Goal: Information Seeking & Learning: Learn about a topic

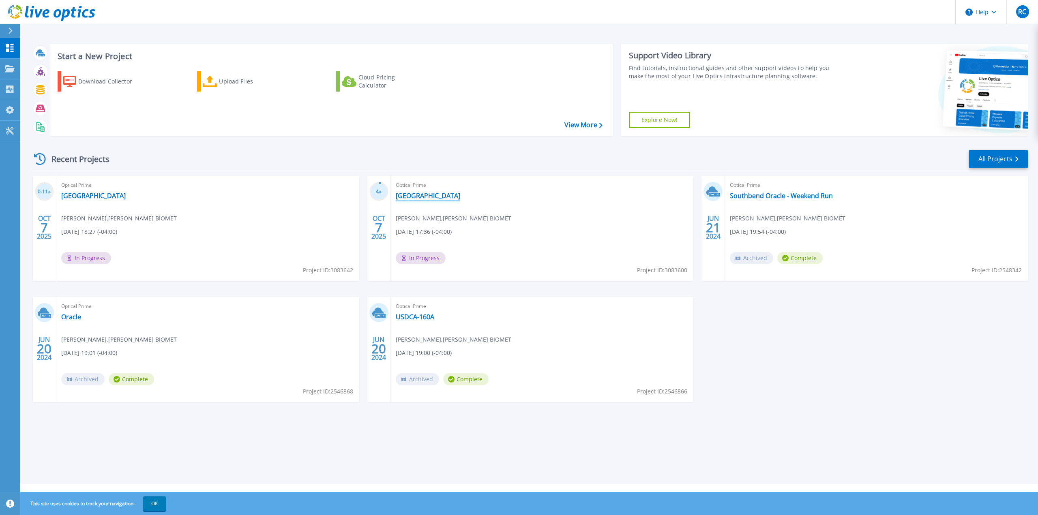
click at [407, 198] on link "[GEOGRAPHIC_DATA]" at bounding box center [428, 196] width 64 height 8
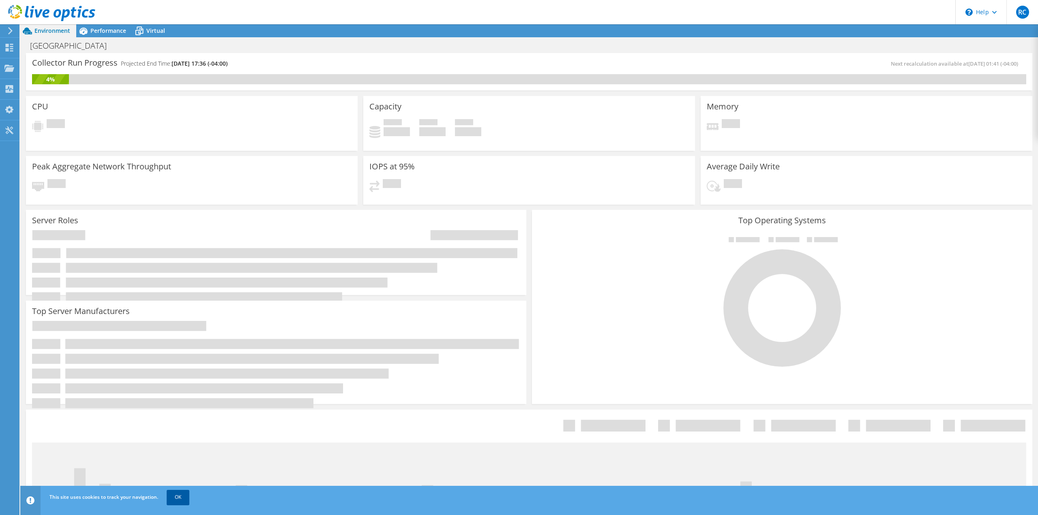
click at [182, 501] on link "OK" at bounding box center [178, 497] width 23 height 15
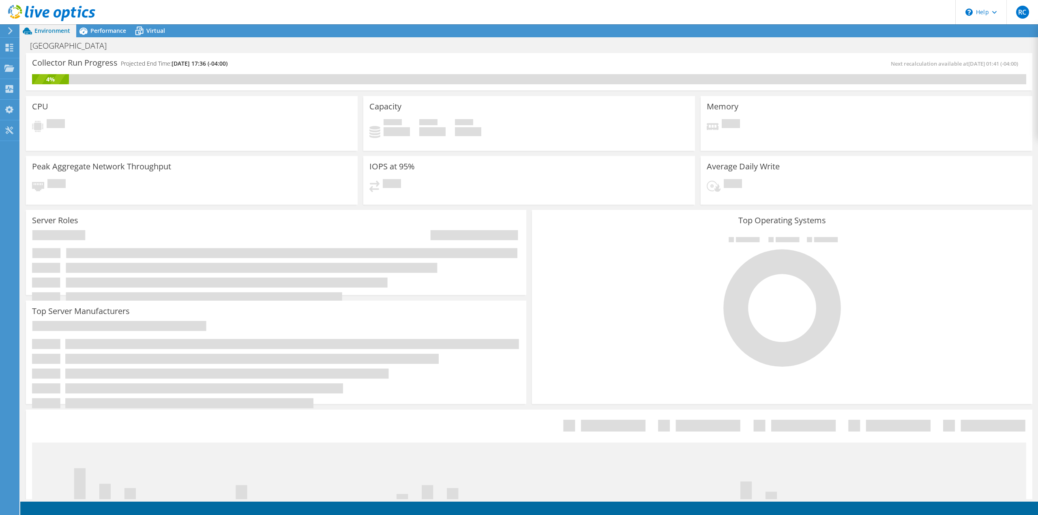
click at [58, 6] on icon at bounding box center [51, 13] width 87 height 17
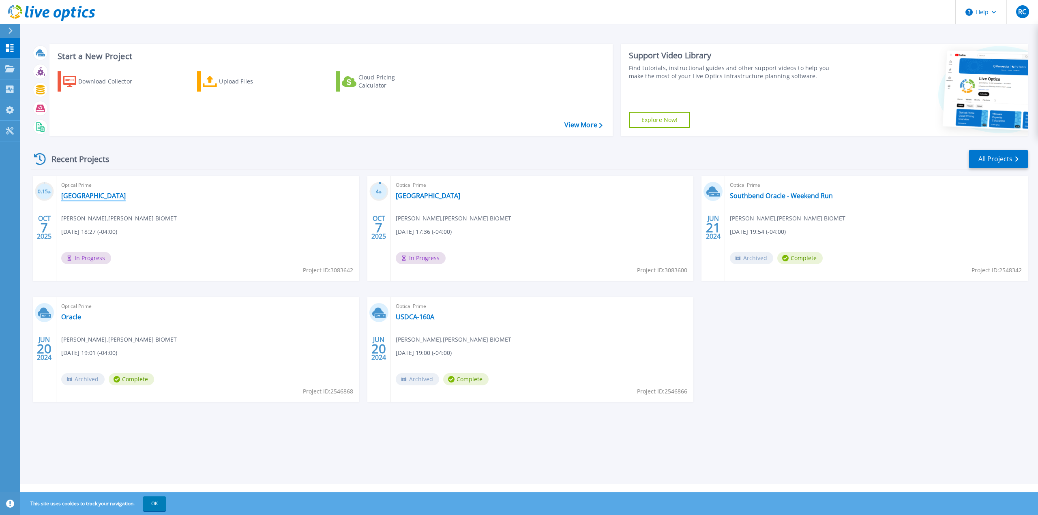
drag, startPoint x: 85, startPoint y: 195, endPoint x: 93, endPoint y: 195, distance: 8.1
click at [85, 195] on link "[GEOGRAPHIC_DATA]" at bounding box center [93, 196] width 64 height 8
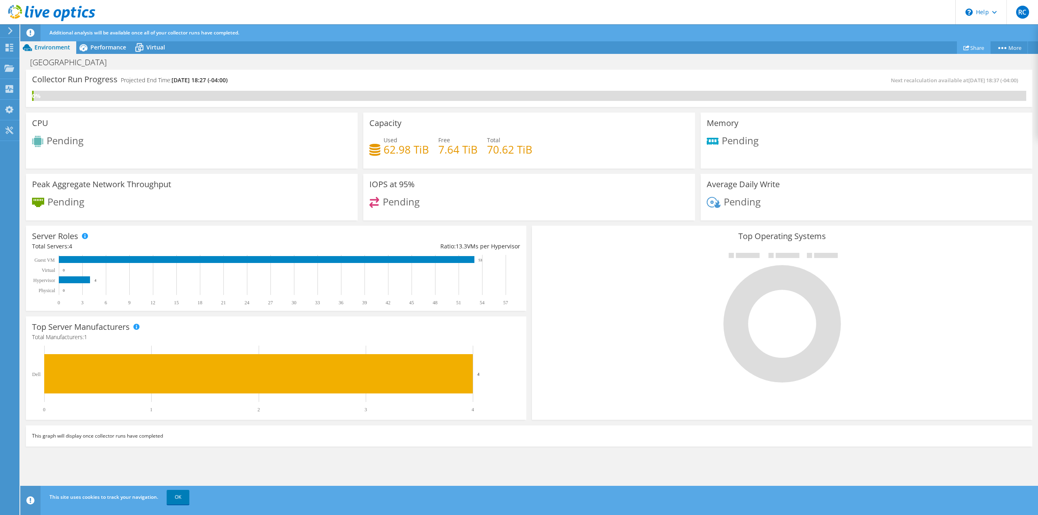
click at [974, 47] on link "Share" at bounding box center [974, 47] width 34 height 13
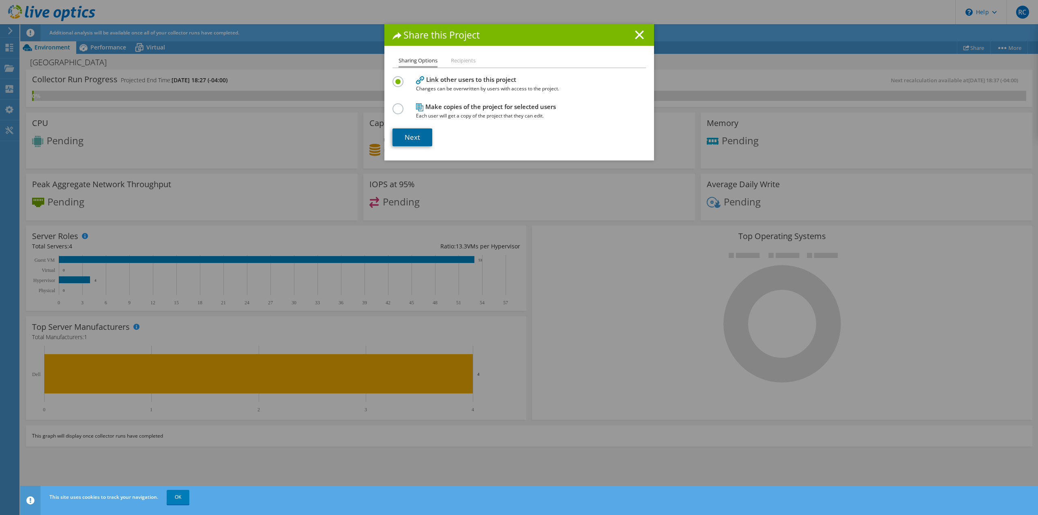
click at [415, 137] on link "Next" at bounding box center [412, 137] width 40 height 18
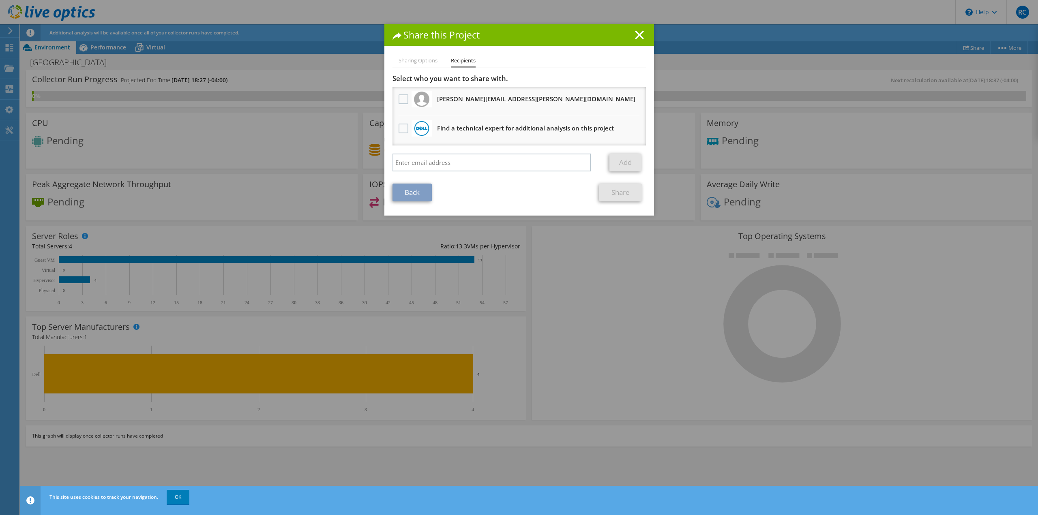
click at [406, 107] on div at bounding box center [403, 99] width 14 height 17
click at [398, 99] on label at bounding box center [404, 99] width 12 height 10
click at [0, 0] on input "checkbox" at bounding box center [0, 0] width 0 height 0
click at [620, 198] on link "Share" at bounding box center [620, 193] width 43 height 18
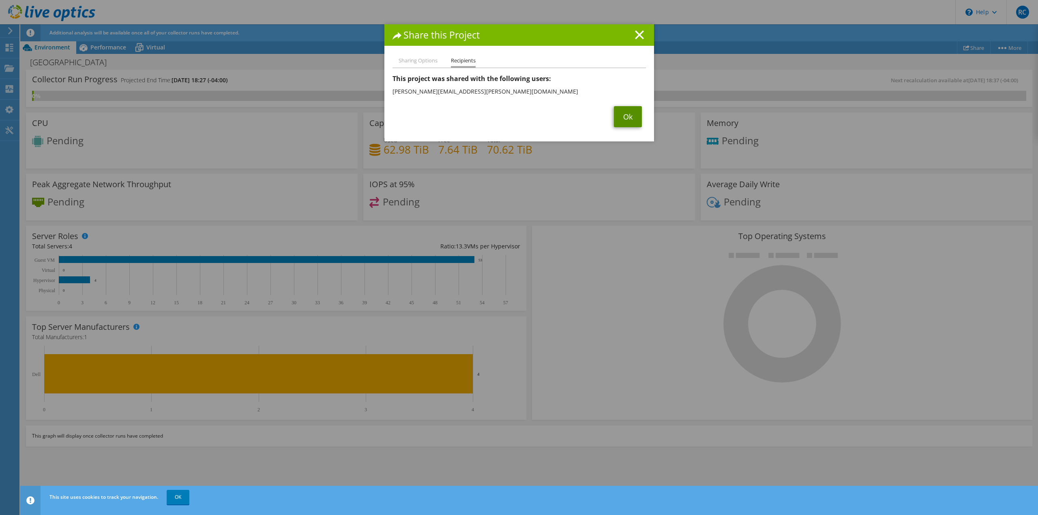
click at [625, 115] on link "Ok" at bounding box center [628, 116] width 28 height 21
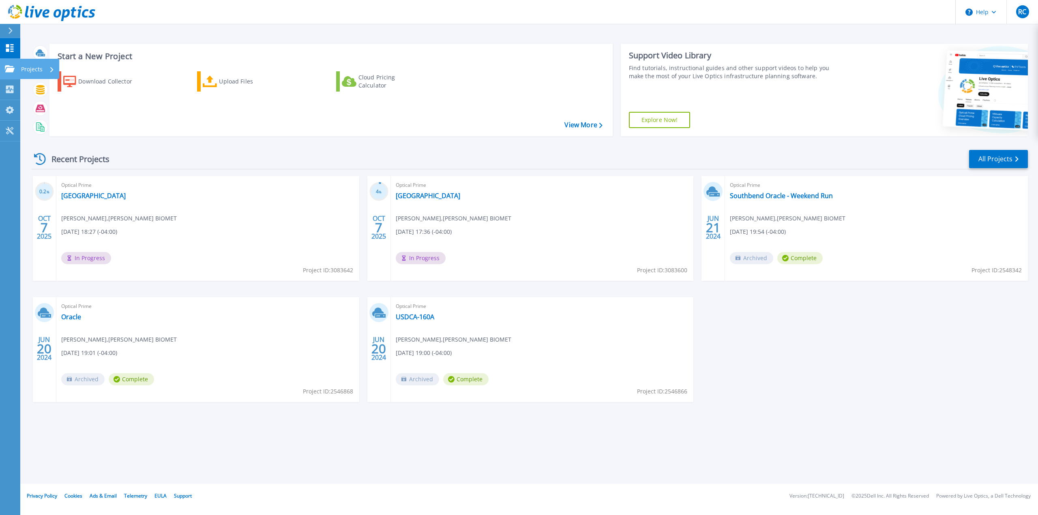
click at [22, 74] on p "Projects" at bounding box center [31, 69] width 21 height 21
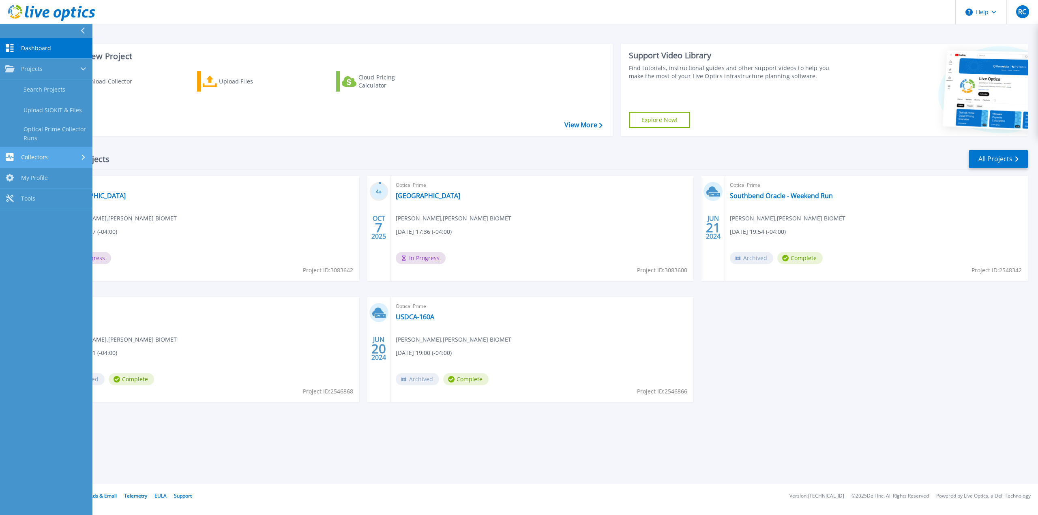
click at [77, 150] on link "Collectors Collectors" at bounding box center [46, 157] width 92 height 21
click at [69, 86] on div "Collectors" at bounding box center [46, 90] width 83 height 8
click at [68, 73] on link "Projects Projects" at bounding box center [46, 69] width 92 height 21
click at [59, 90] on link "Search Projects" at bounding box center [46, 89] width 92 height 21
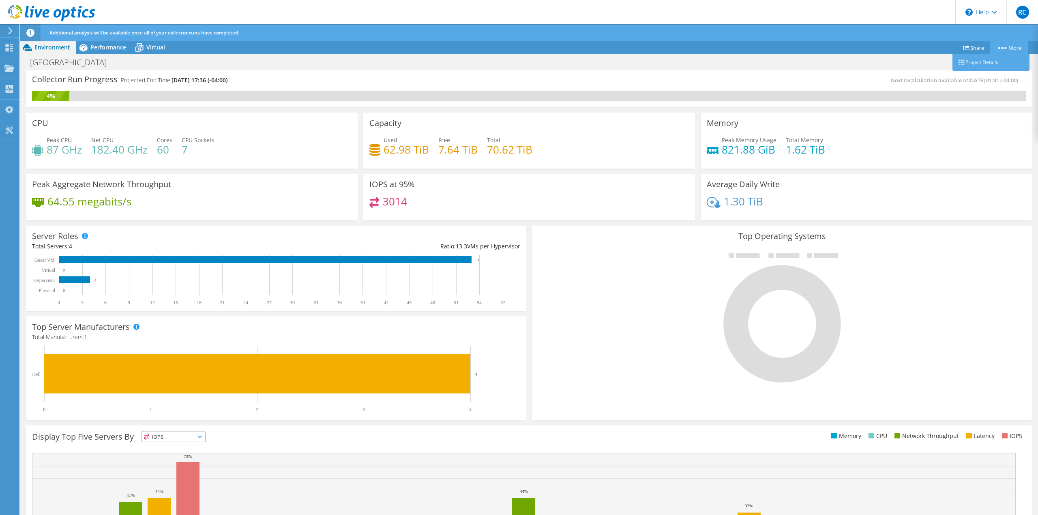
click at [1000, 47] on icon at bounding box center [1002, 48] width 8 height 2
click at [1011, 48] on link "More" at bounding box center [1009, 47] width 38 height 13
click at [1000, 48] on icon at bounding box center [1002, 48] width 8 height 2
click at [983, 66] on link "Project Details" at bounding box center [990, 62] width 77 height 17
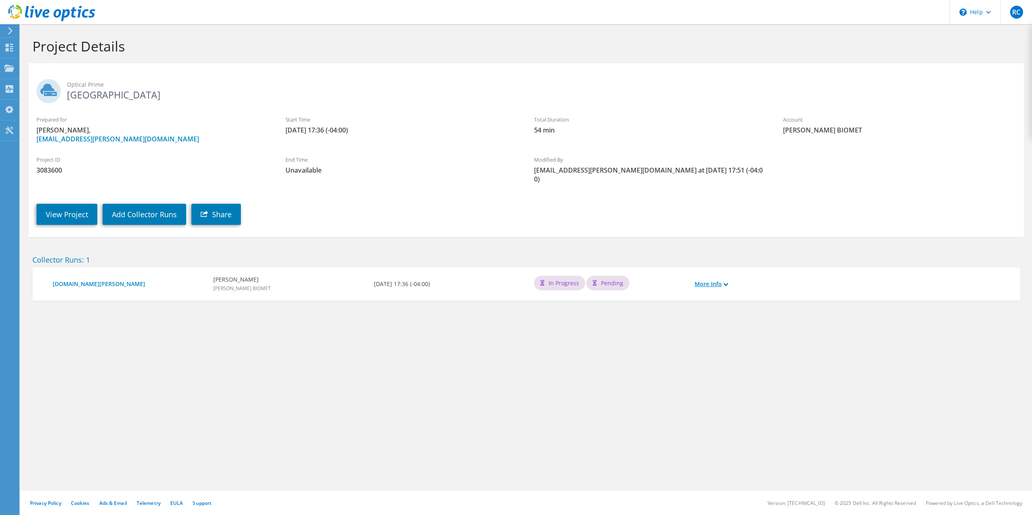
click at [723, 280] on link "More Info" at bounding box center [710, 284] width 33 height 9
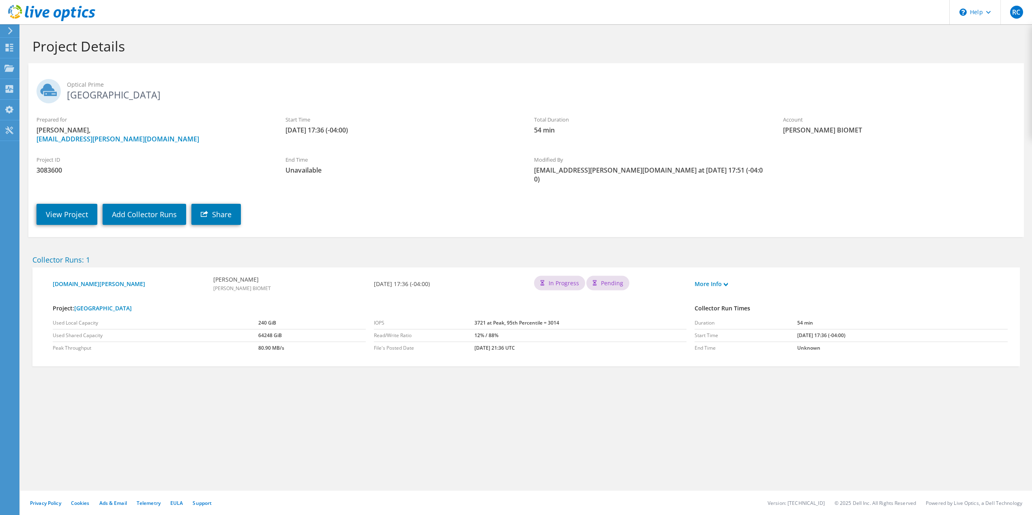
click at [730, 280] on div "More Info" at bounding box center [730, 284] width 80 height 17
click at [727, 283] on icon at bounding box center [726, 285] width 4 height 4
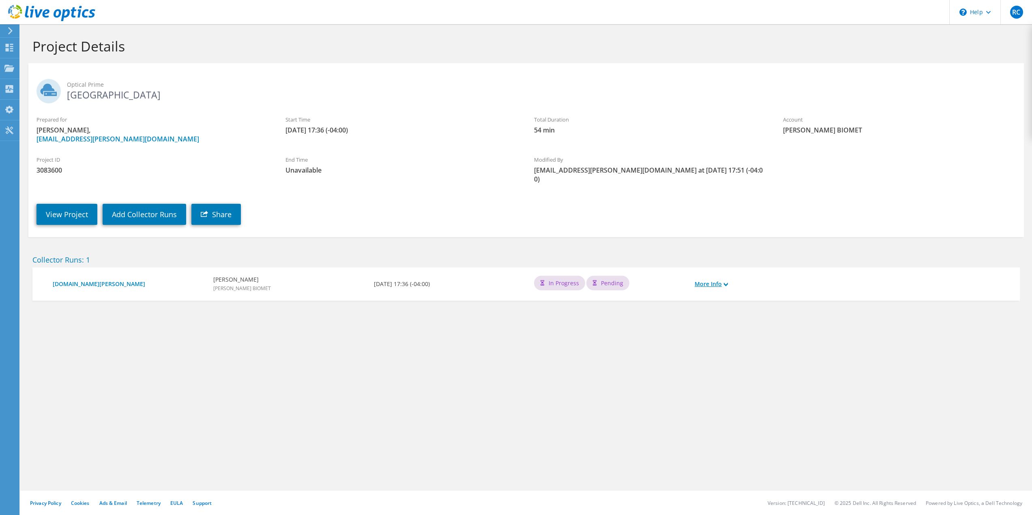
click at [727, 283] on icon at bounding box center [726, 285] width 4 height 4
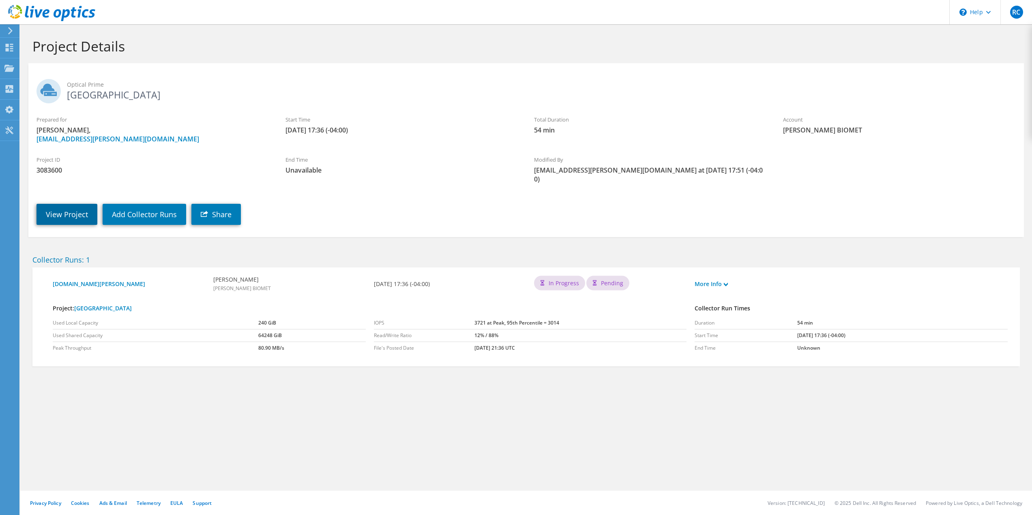
click at [71, 204] on link "View Project" at bounding box center [66, 214] width 61 height 21
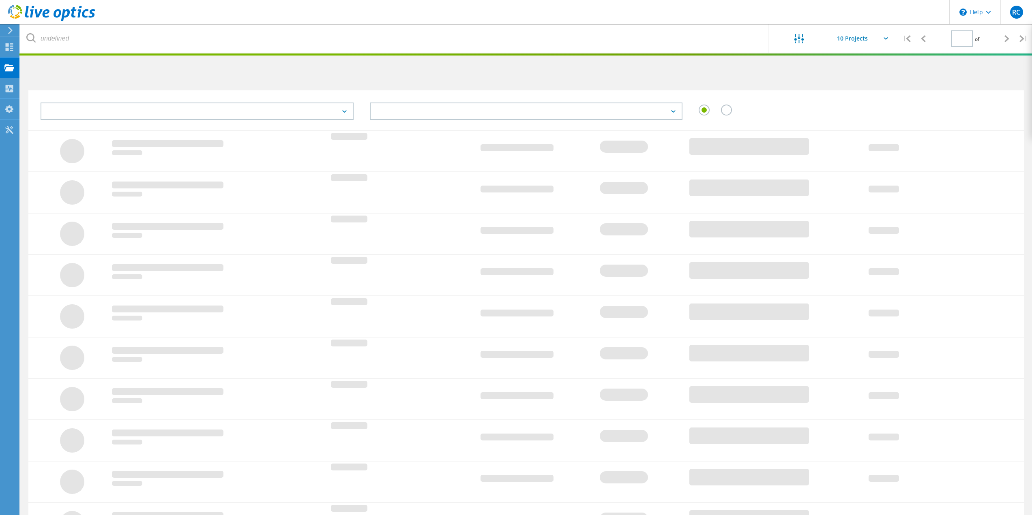
type input "1"
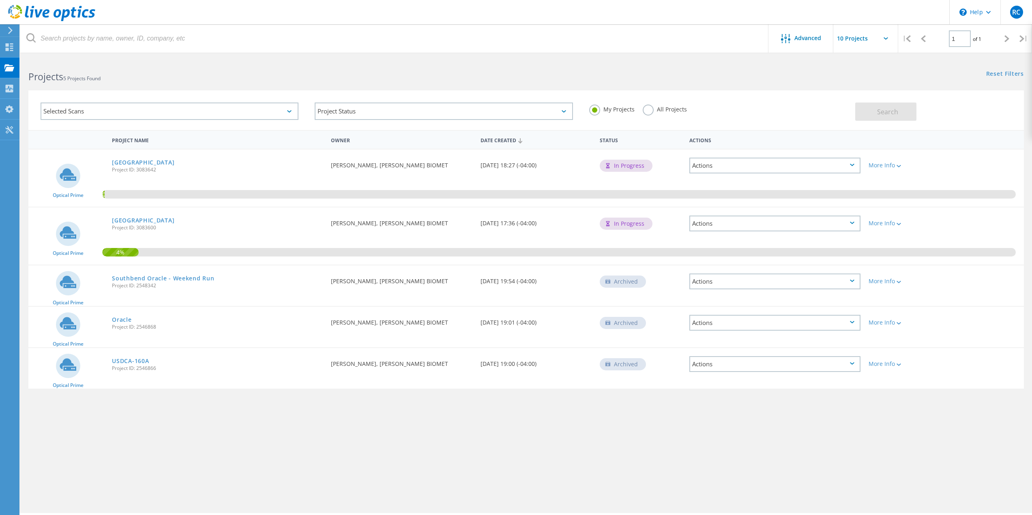
click at [836, 225] on div "Actions" at bounding box center [774, 224] width 171 height 16
click at [965, 216] on div "4%" at bounding box center [525, 236] width 995 height 57
click at [892, 222] on div "More Info" at bounding box center [903, 224] width 71 height 6
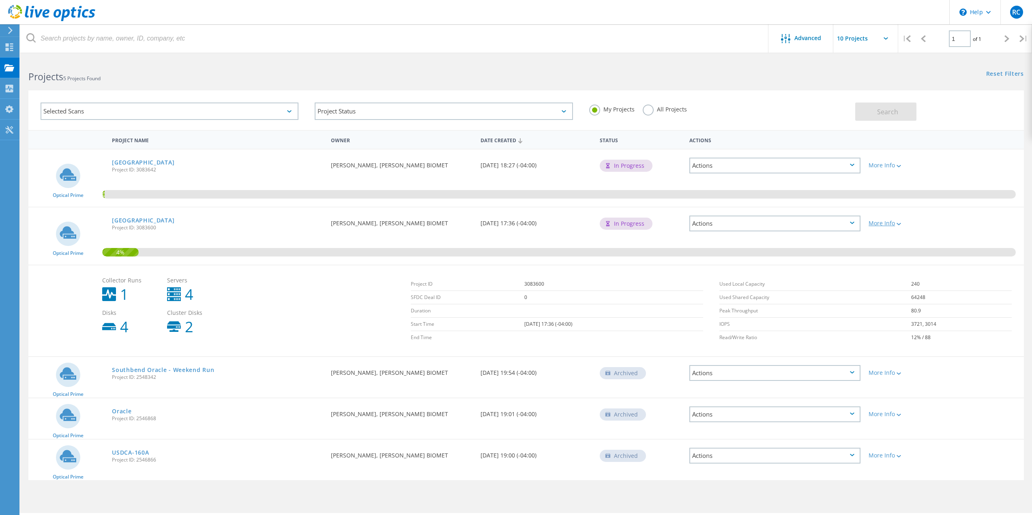
click at [892, 222] on div "More Info" at bounding box center [903, 224] width 71 height 6
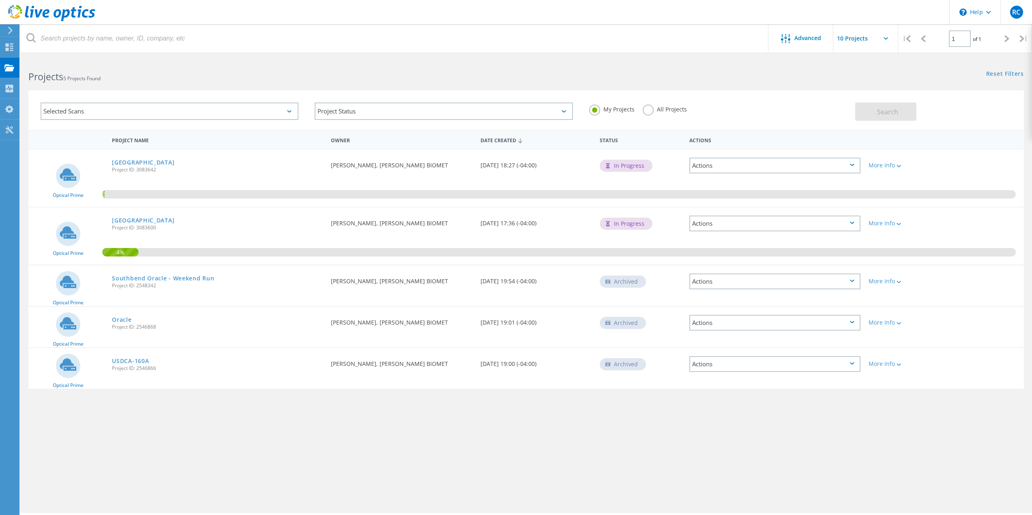
click at [854, 219] on div "Actions" at bounding box center [774, 224] width 171 height 16
click at [852, 162] on div "Actions" at bounding box center [774, 166] width 171 height 16
click at [743, 167] on div "Project Details" at bounding box center [774, 165] width 169 height 13
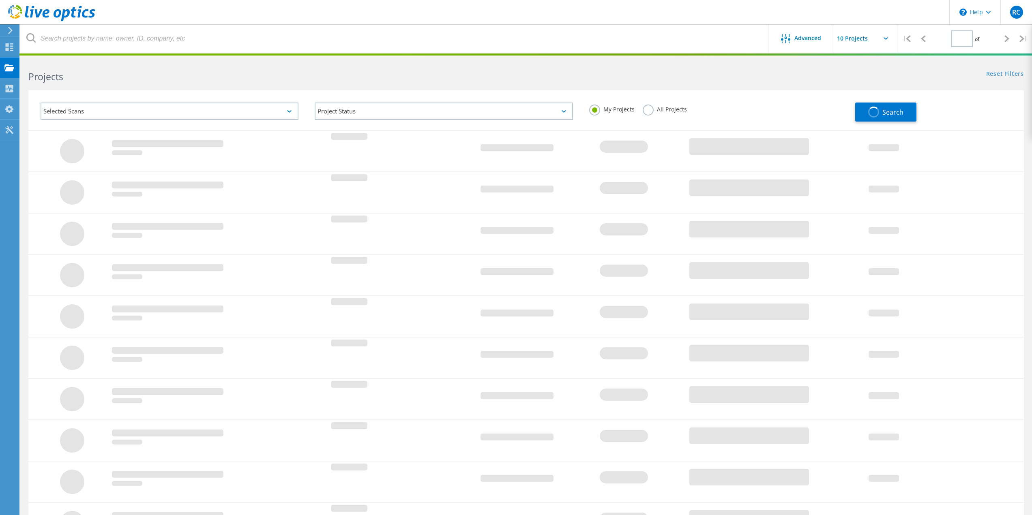
type input "1"
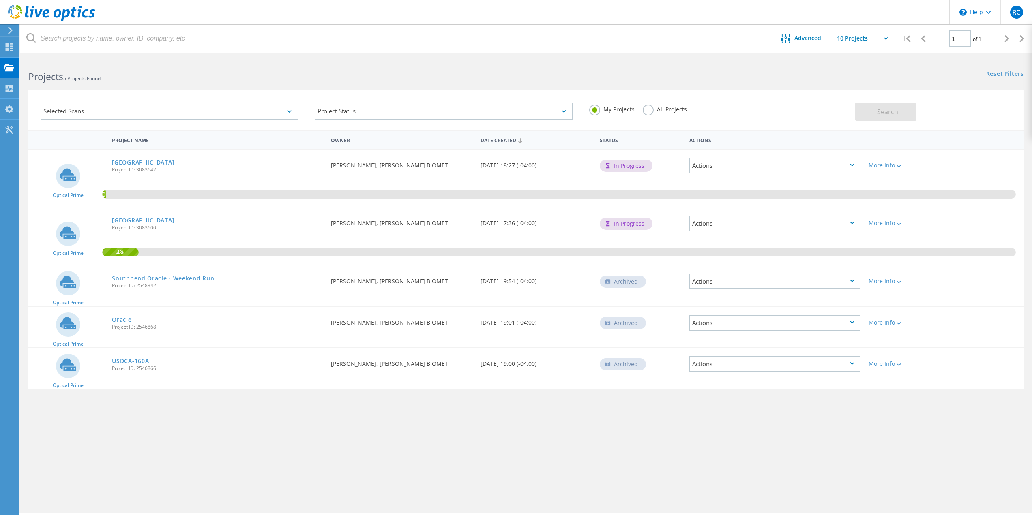
click at [893, 163] on div "More Info" at bounding box center [903, 166] width 71 height 6
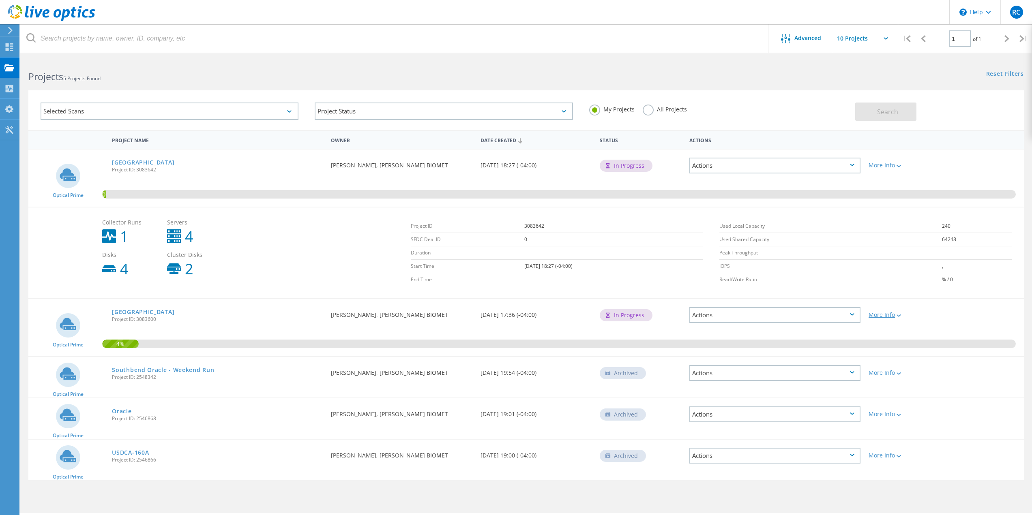
click at [904, 316] on div "More Info" at bounding box center [903, 315] width 71 height 6
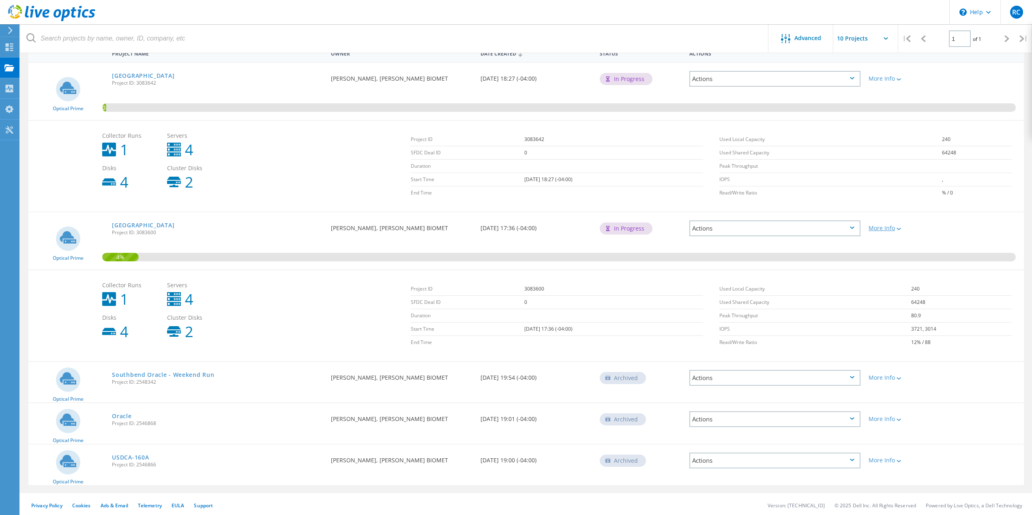
scroll to position [89, 0]
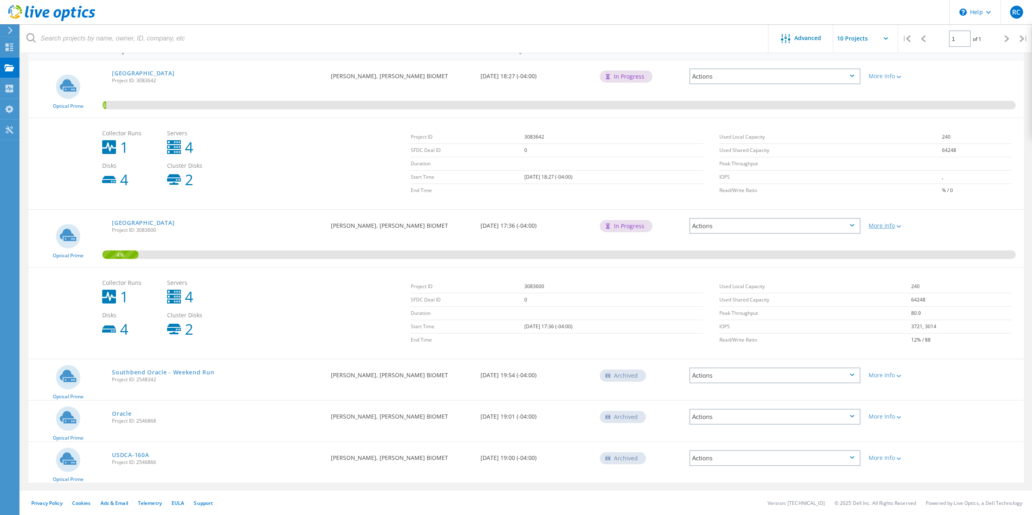
click at [896, 228] on div at bounding box center [898, 226] width 6 height 5
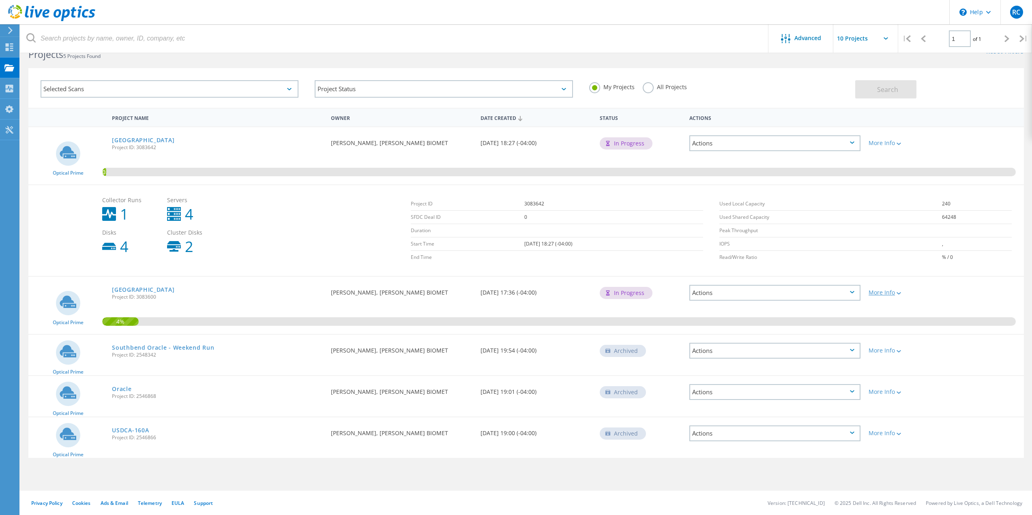
click at [897, 291] on div at bounding box center [898, 293] width 6 height 5
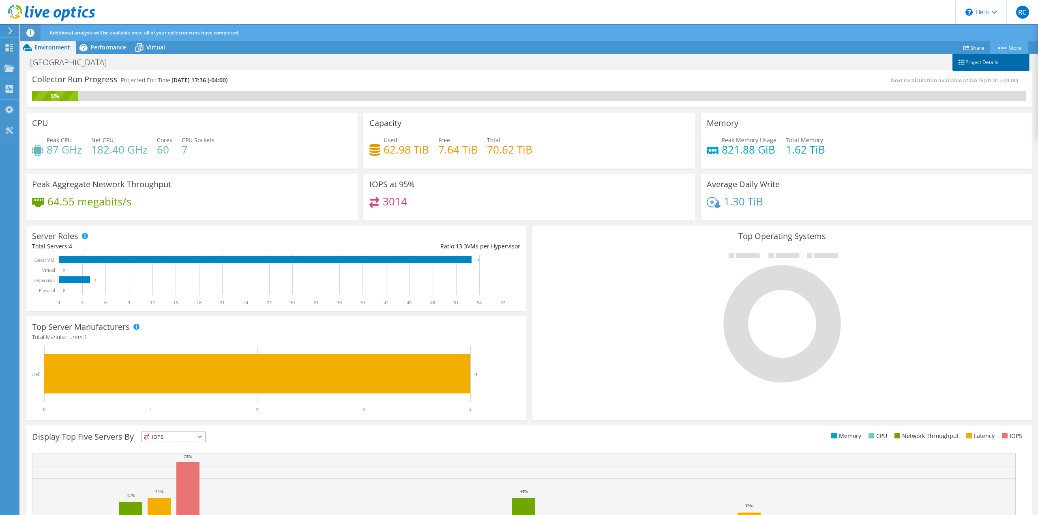
click at [979, 63] on link "Project Details" at bounding box center [990, 62] width 77 height 17
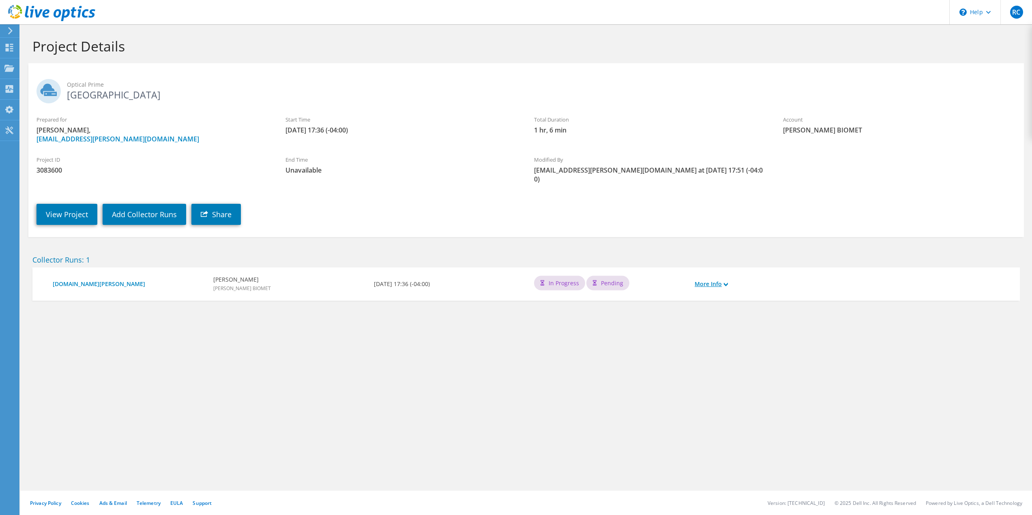
click at [722, 280] on link "More Info" at bounding box center [710, 284] width 33 height 9
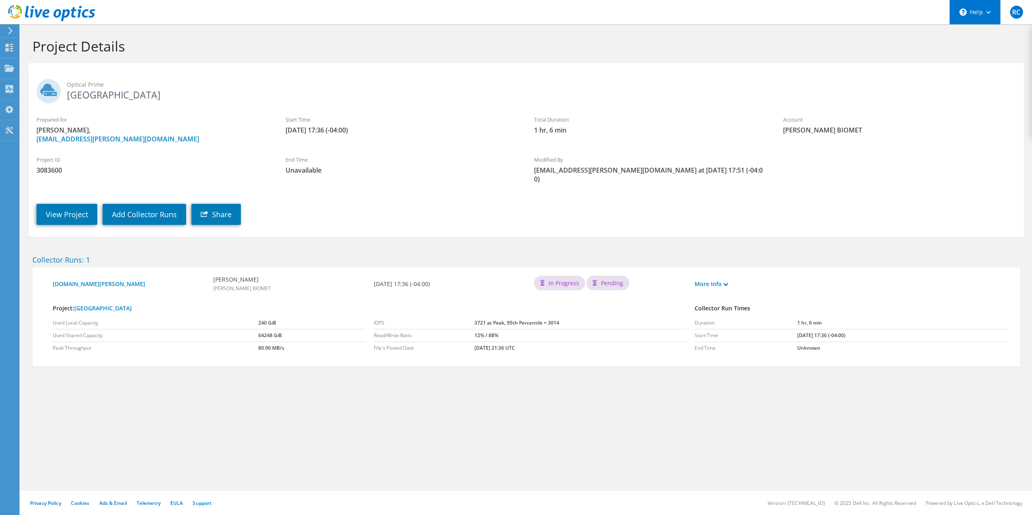
click at [978, 5] on div "\n Help" at bounding box center [974, 12] width 51 height 24
click at [971, 34] on link "Explore Helpful Articles" at bounding box center [994, 35] width 90 height 20
click at [21, 34] on section "Project Details Optical Prime Changzhou Prepared for Rik Coates, rik.coates@zim…" at bounding box center [525, 219] width 1011 height 391
drag, startPoint x: 15, startPoint y: 30, endPoint x: 5, endPoint y: 30, distance: 10.1
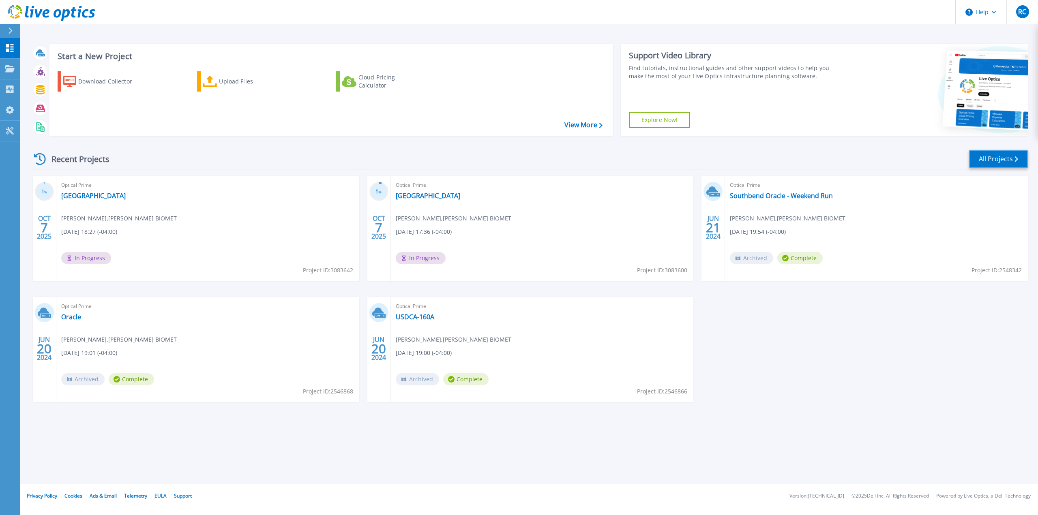
click at [993, 159] on link "All Projects" at bounding box center [998, 159] width 59 height 18
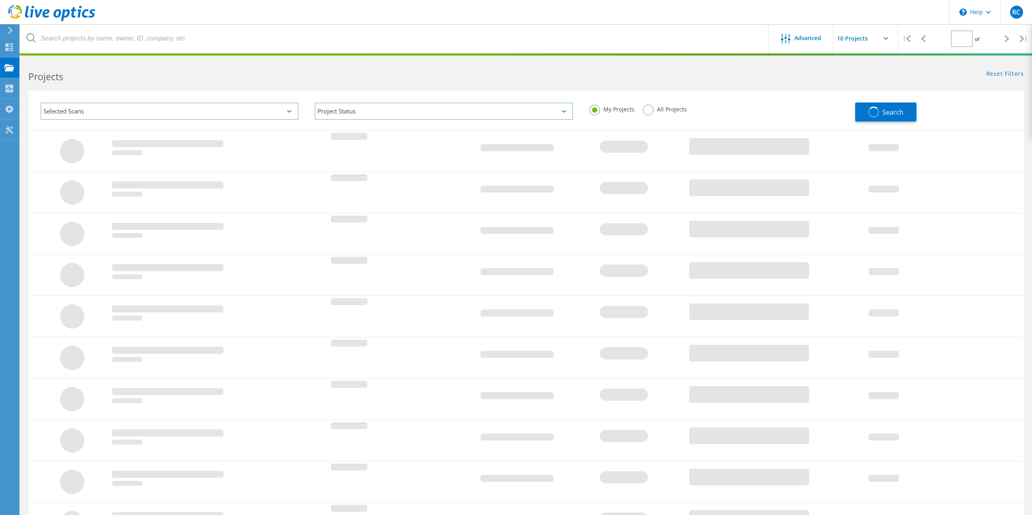
type input "1"
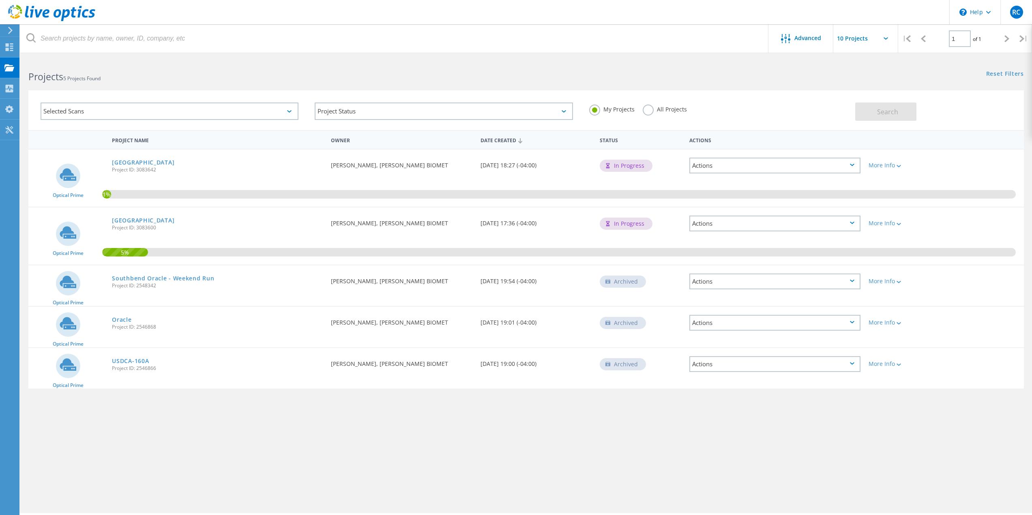
click at [841, 315] on div "Actions" at bounding box center [774, 323] width 171 height 16
click at [813, 200] on div "1%" at bounding box center [525, 178] width 995 height 57
click at [828, 223] on div "Actions" at bounding box center [774, 224] width 171 height 16
click at [960, 187] on div "1%" at bounding box center [525, 178] width 995 height 57
click at [831, 168] on div "Actions" at bounding box center [774, 166] width 171 height 16
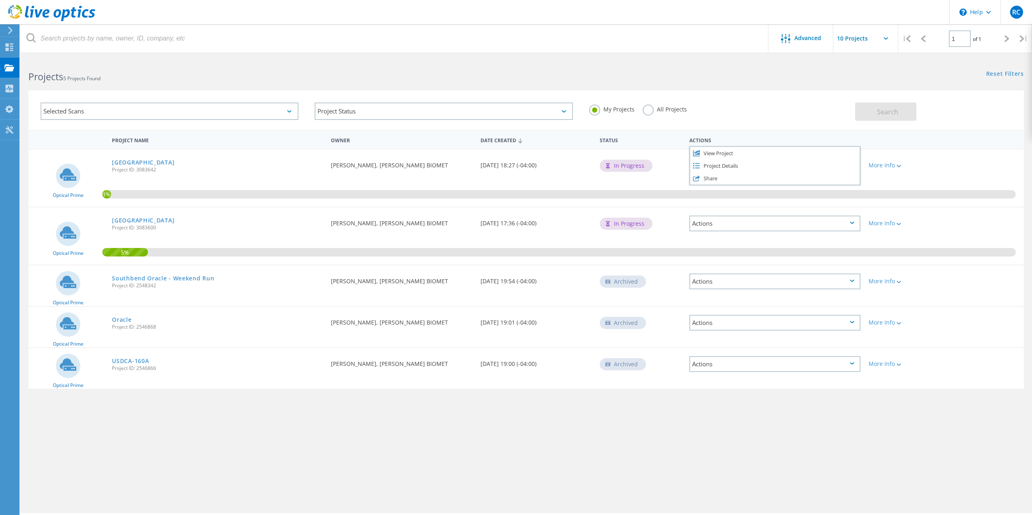
click at [831, 168] on div "Project Details" at bounding box center [774, 165] width 169 height 13
click at [130, 163] on link "[GEOGRAPHIC_DATA]" at bounding box center [143, 163] width 62 height 6
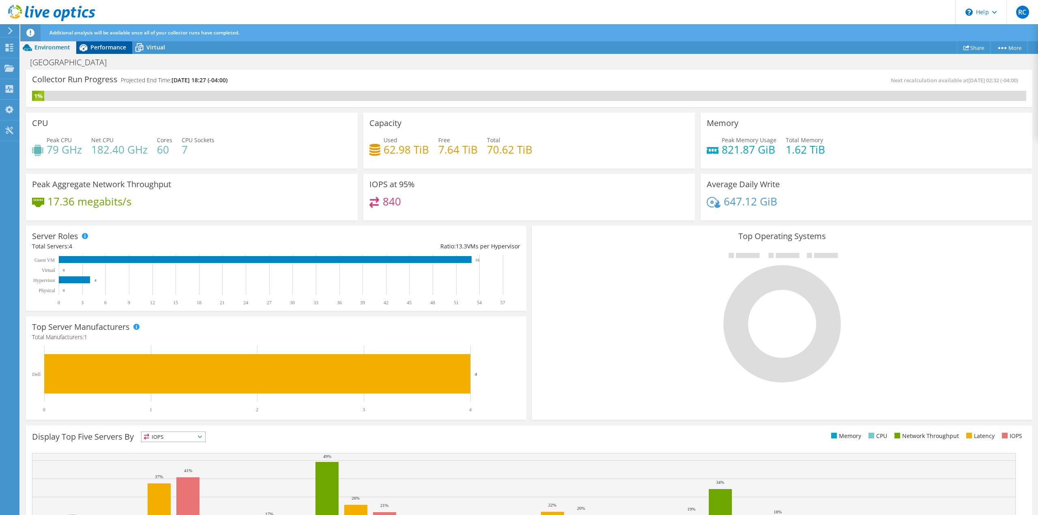
click at [113, 49] on span "Performance" at bounding box center [108, 47] width 36 height 8
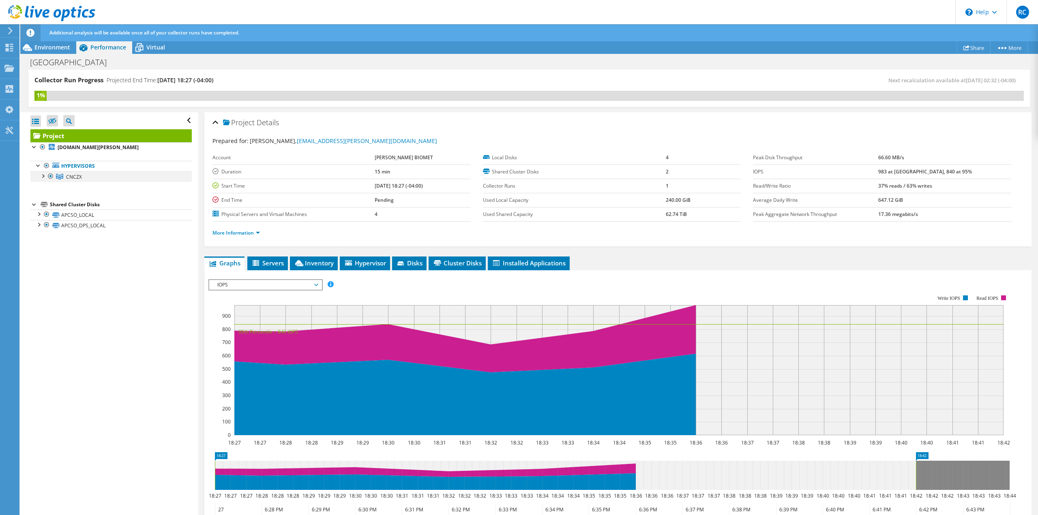
click at [43, 178] on div at bounding box center [43, 175] width 8 height 8
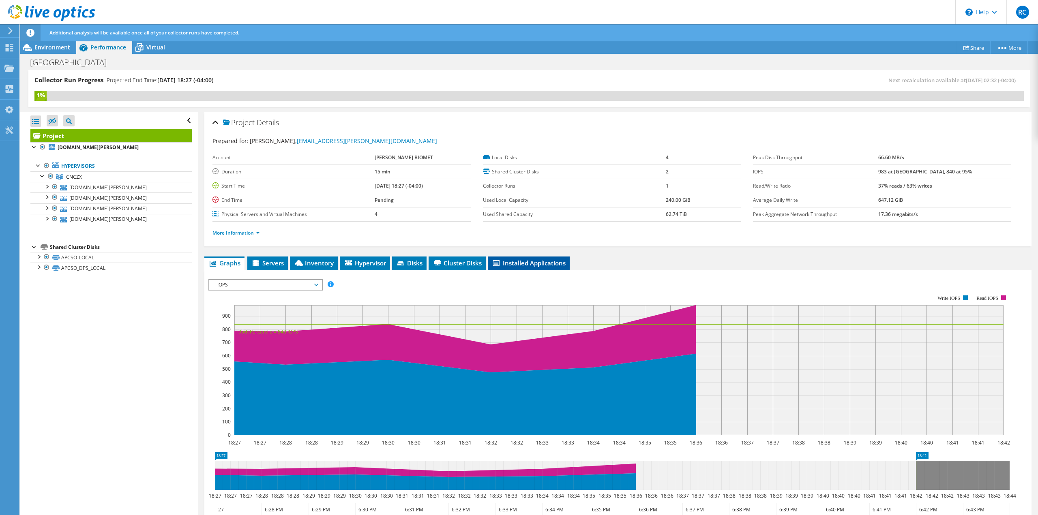
click at [562, 260] on span "Installed Applications" at bounding box center [529, 263] width 74 height 8
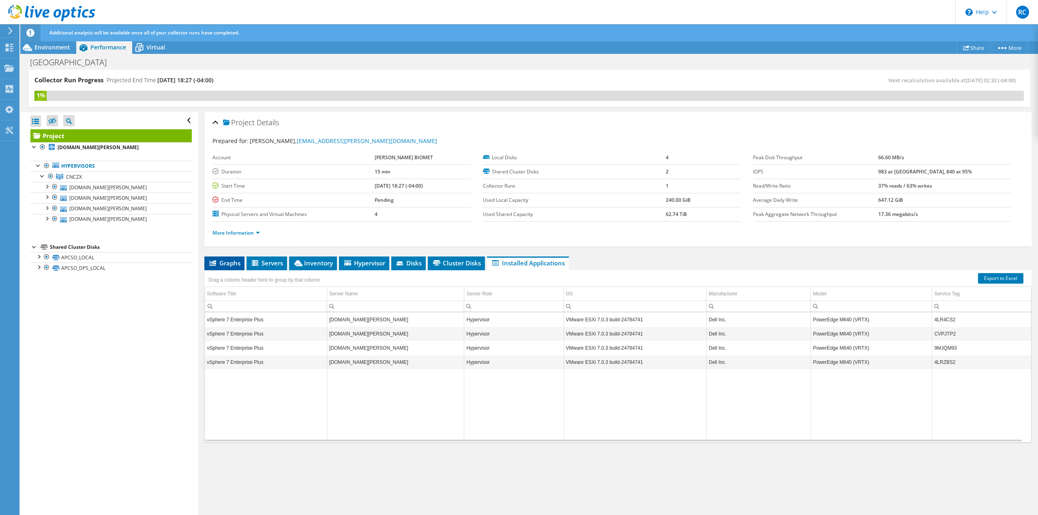
click at [231, 259] on li "Graphs" at bounding box center [224, 264] width 40 height 14
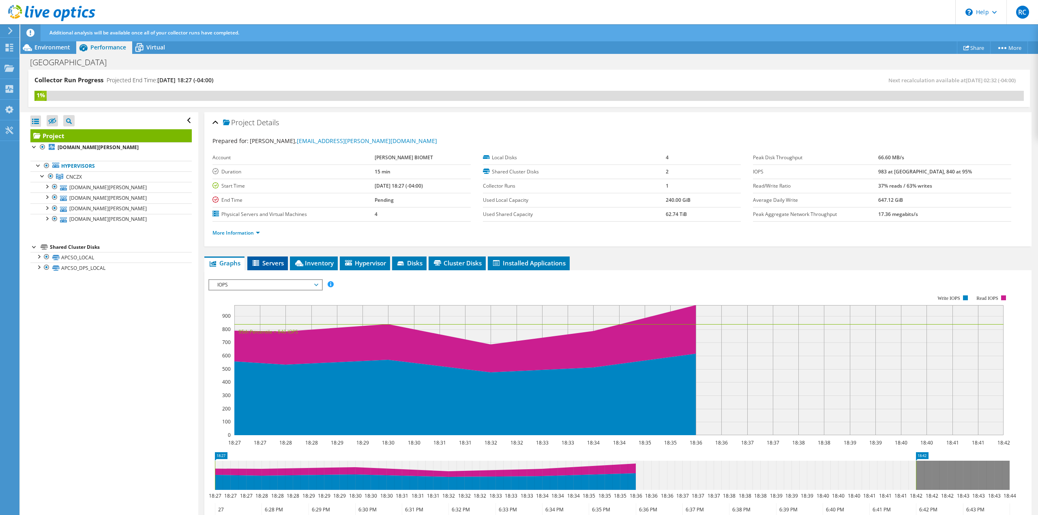
click at [265, 259] on span "Servers" at bounding box center [267, 263] width 32 height 8
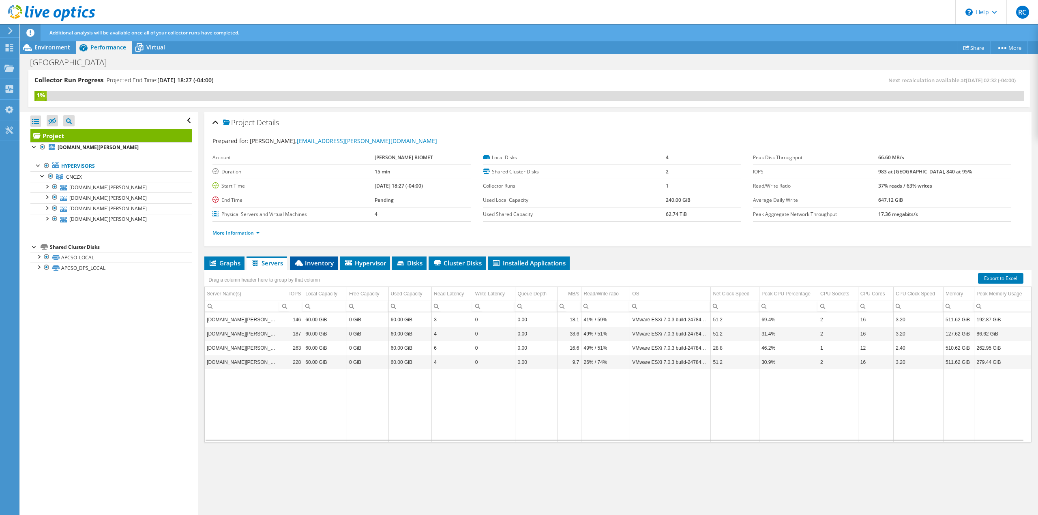
click at [317, 263] on span "Inventory" at bounding box center [314, 263] width 40 height 8
